Goal: Task Accomplishment & Management: Complete application form

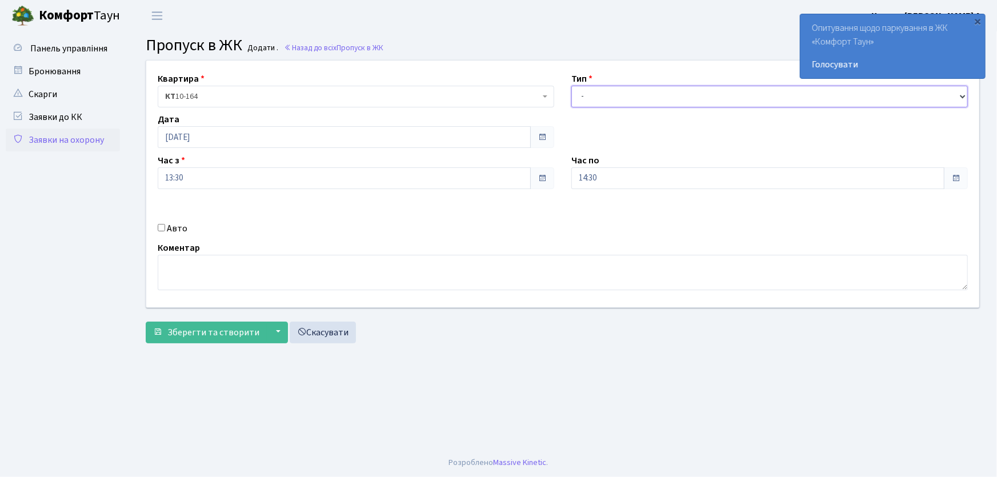
click at [592, 94] on select "- Доставка Таксі Гості Сервіс" at bounding box center [770, 97] width 397 height 22
select select "1"
click at [572, 86] on select "- Доставка Таксі Гості Сервіс" at bounding box center [770, 97] width 397 height 22
drag, startPoint x: 539, startPoint y: 178, endPoint x: 541, endPoint y: 169, distance: 9.4
click at [540, 170] on div "Квартира <b>КТ</b>&nbsp;&nbsp;&nbsp;&nbsp;10-164 КТ 10-164 Тип - Доставка Таксі…" at bounding box center [563, 184] width 850 height 247
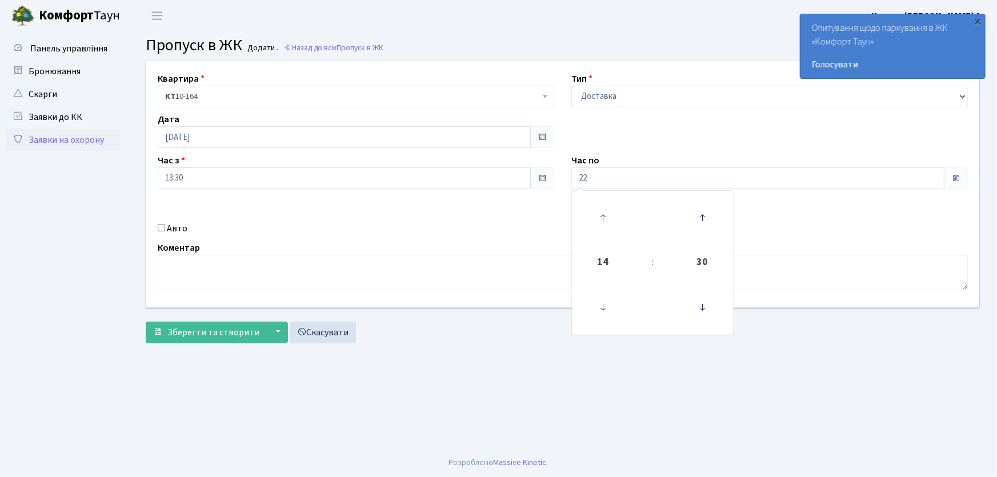
type input "22:00"
click at [163, 227] on input "Авто" at bounding box center [161, 227] width 7 height 7
checkbox input "true"
type input "АІ1550РС"
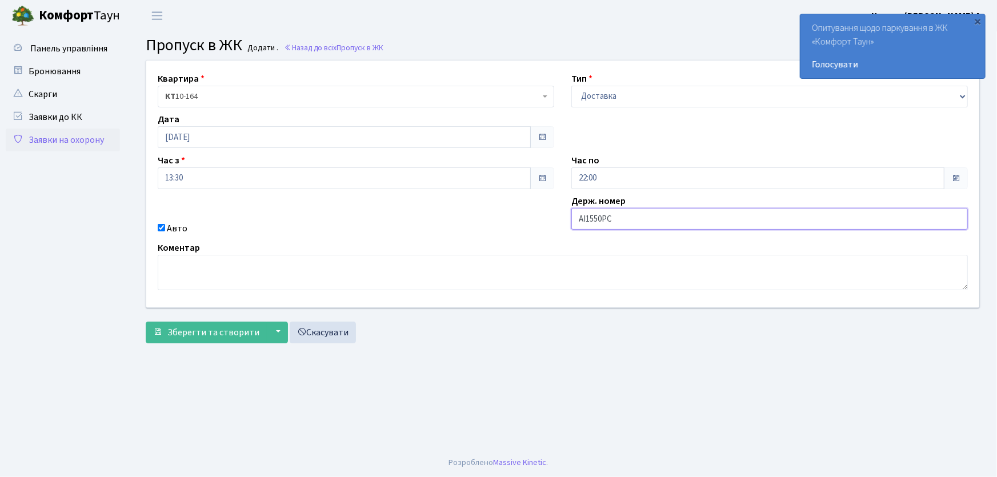
click at [146, 322] on button "Зберегти та створити" at bounding box center [206, 333] width 121 height 22
